Goal: Register for event/course

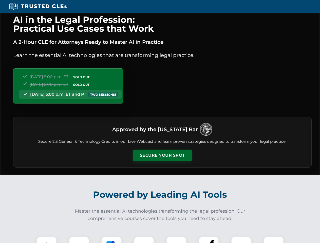
click at [162, 156] on button "Secure Your Spot" at bounding box center [162, 156] width 59 height 12
click at [47, 240] on img at bounding box center [46, 246] width 15 height 15
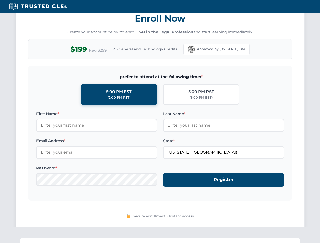
scroll to position [497, 0]
